Goal: Task Accomplishment & Management: Manage account settings

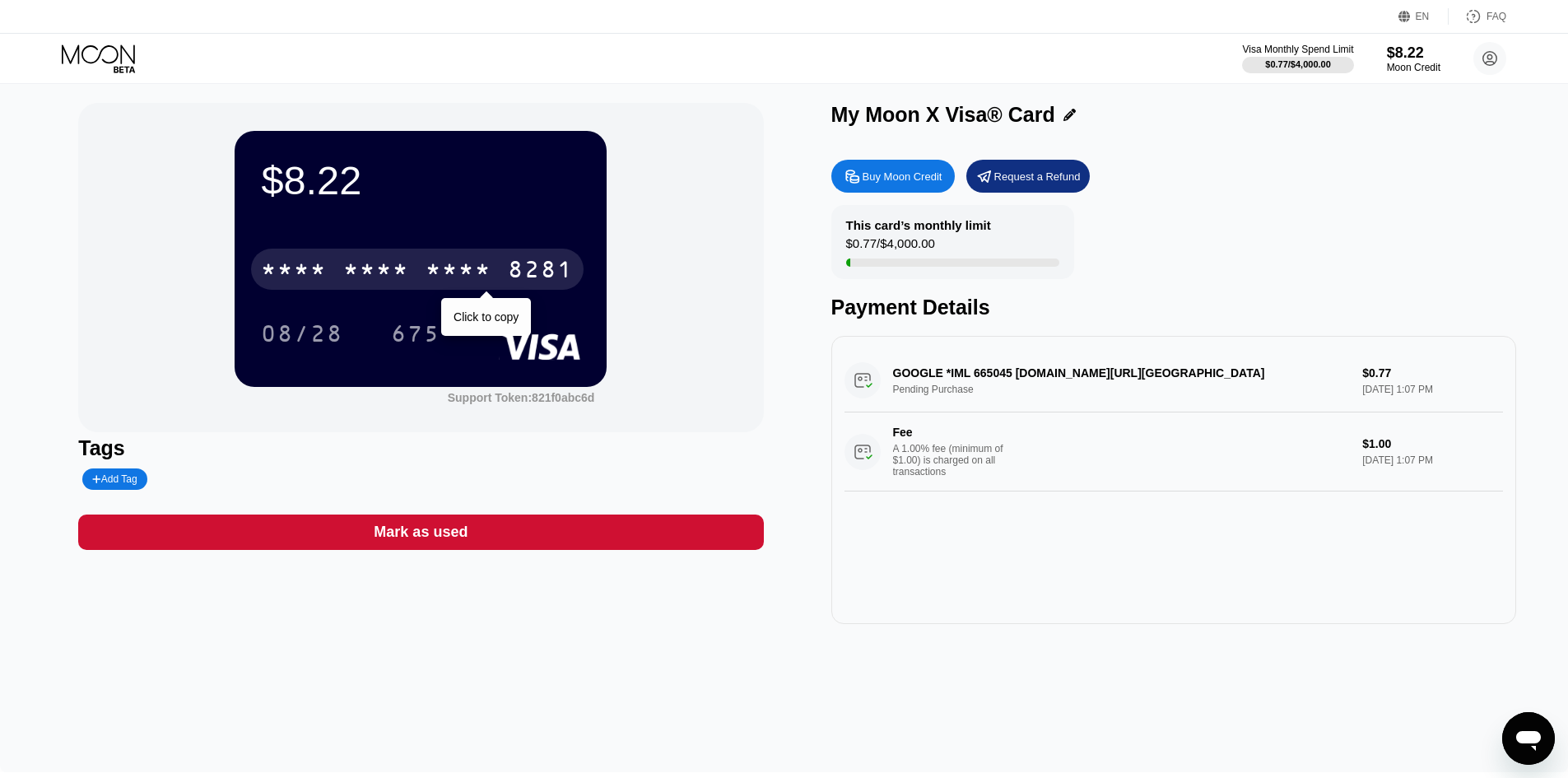
drag, startPoint x: 332, startPoint y: 271, endPoint x: 407, endPoint y: 323, distance: 91.3
click at [332, 271] on div "* * * * * * * * * * * * 8281" at bounding box center [417, 269] width 332 height 41
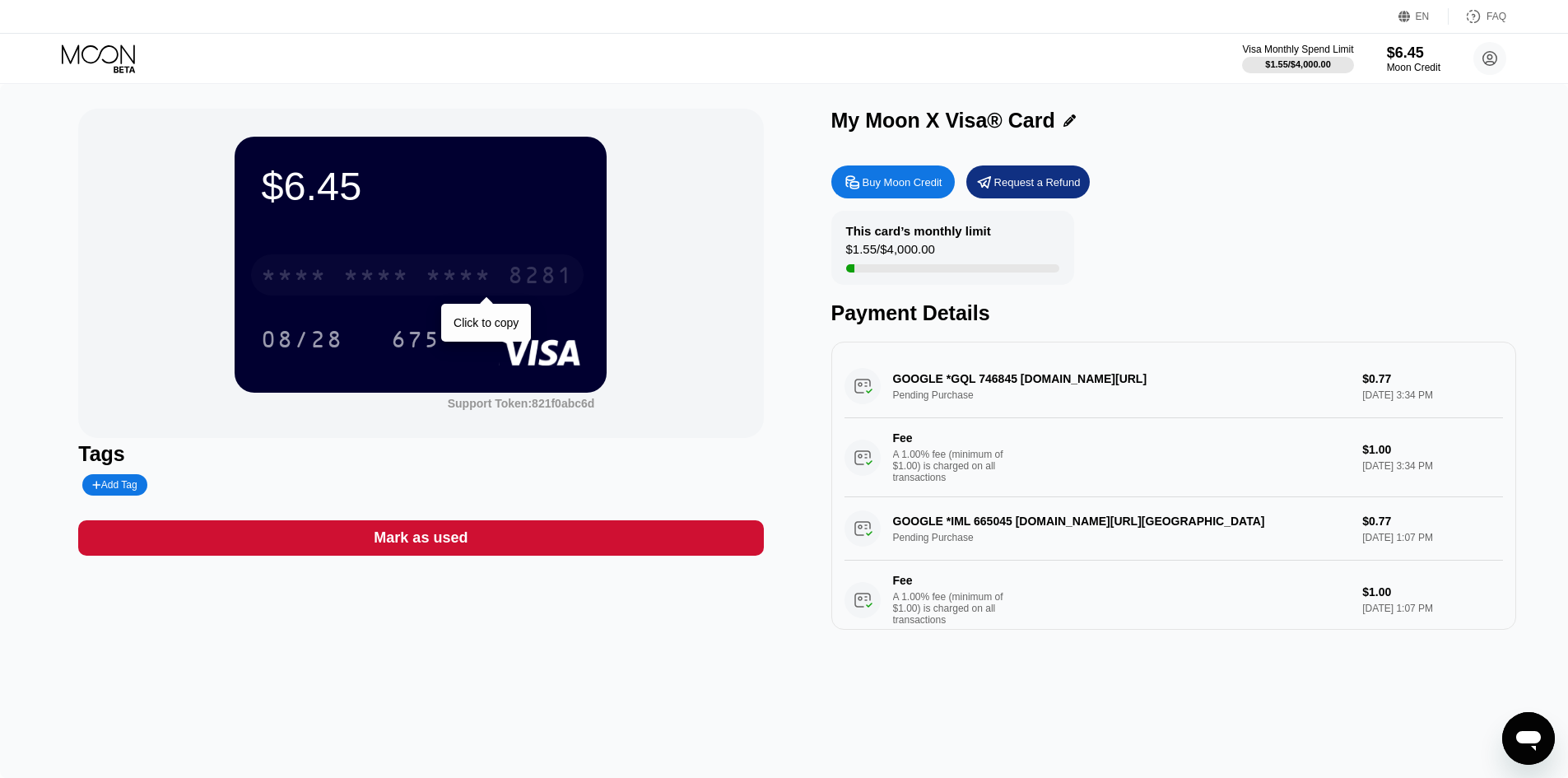
click at [326, 286] on div "* * * *" at bounding box center [294, 277] width 66 height 26
click at [398, 282] on div "6500" at bounding box center [376, 277] width 66 height 26
click at [349, 276] on div "* * * *" at bounding box center [376, 277] width 66 height 26
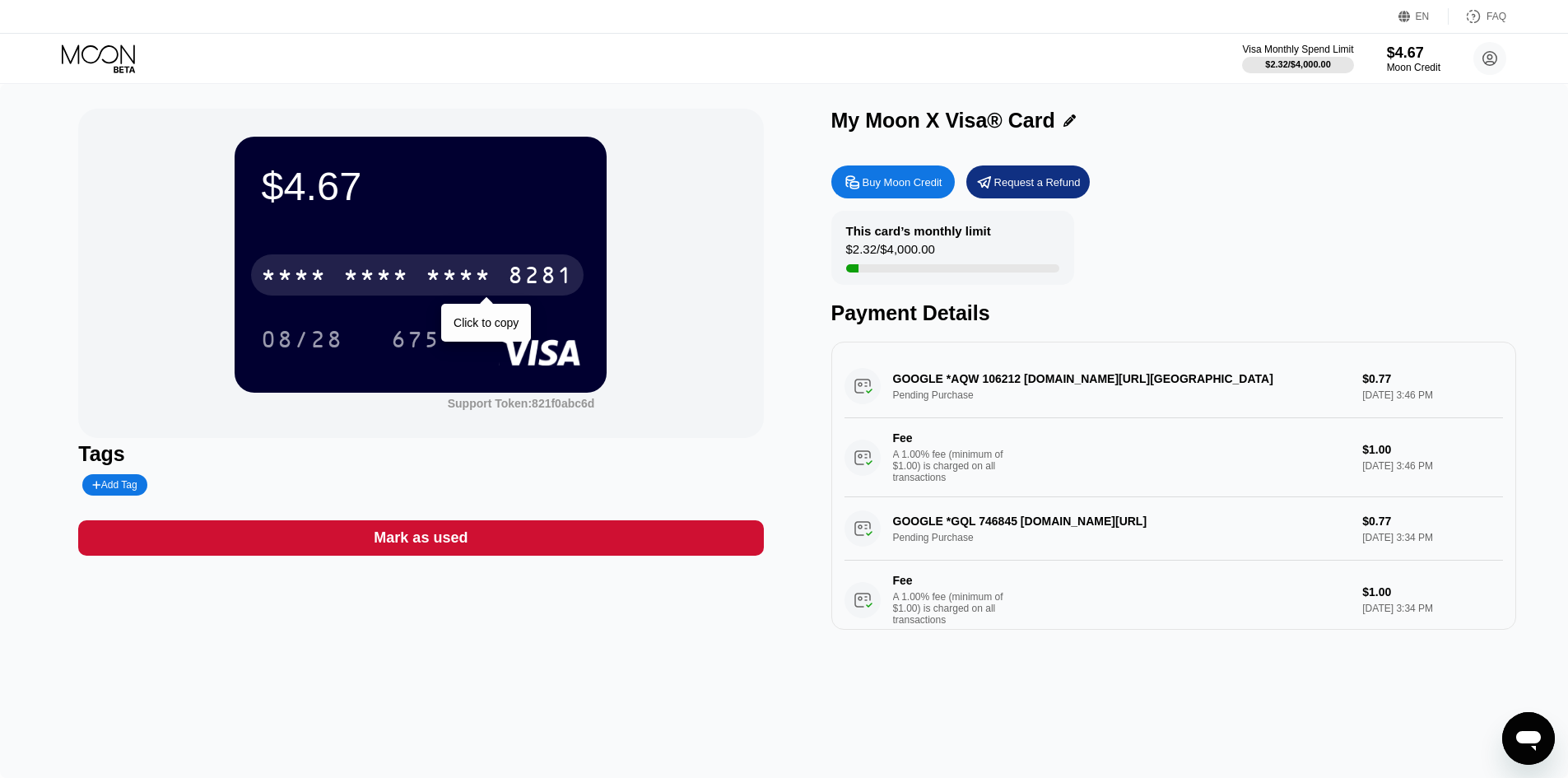
click at [291, 268] on div "* * * *" at bounding box center [294, 277] width 66 height 26
click at [413, 268] on div "* * * * * * * * * * * * 8281" at bounding box center [417, 275] width 332 height 41
click at [400, 276] on div "* * * *" at bounding box center [376, 277] width 66 height 26
